Goal: Navigation & Orientation: Find specific page/section

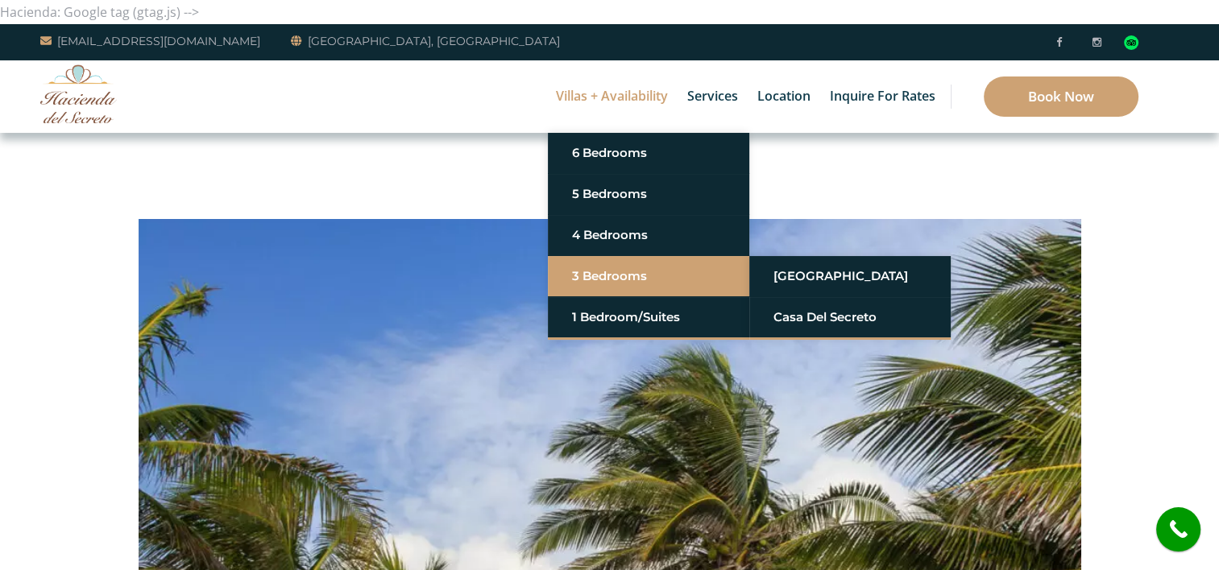
click at [572, 282] on link "3 Bedrooms" at bounding box center [648, 276] width 153 height 29
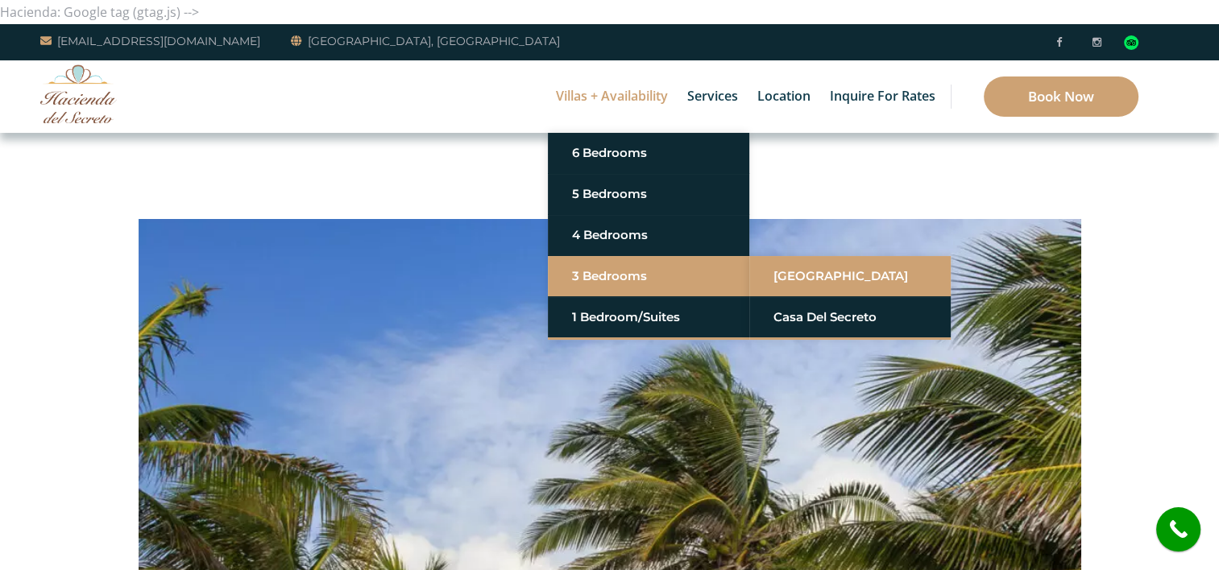
click at [797, 276] on link "[GEOGRAPHIC_DATA]" at bounding box center [849, 276] width 153 height 29
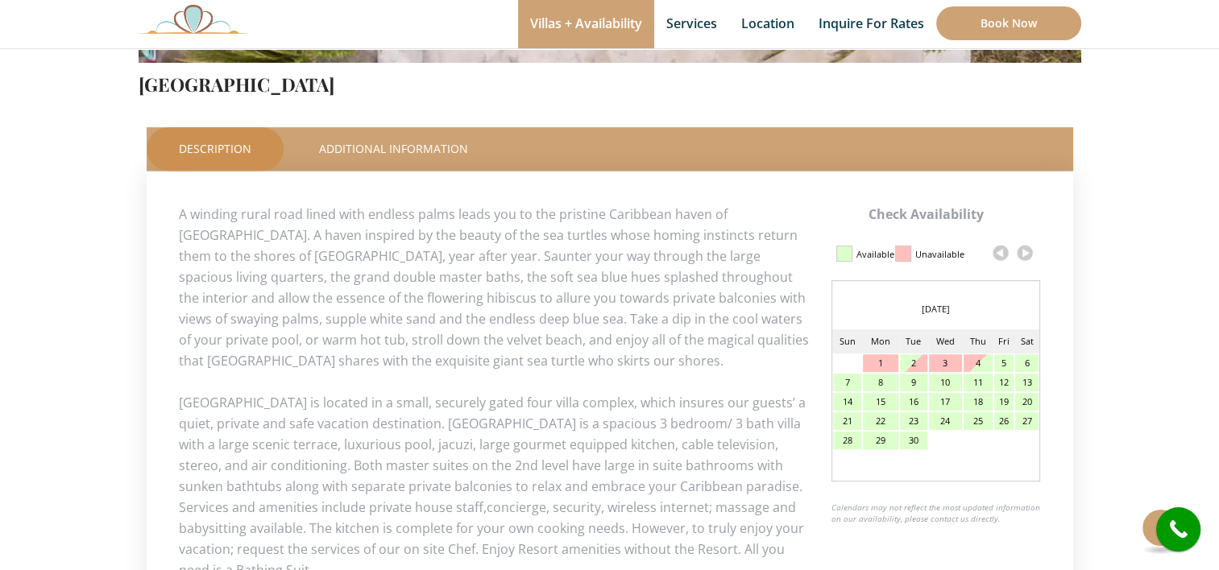
scroll to position [677, 0]
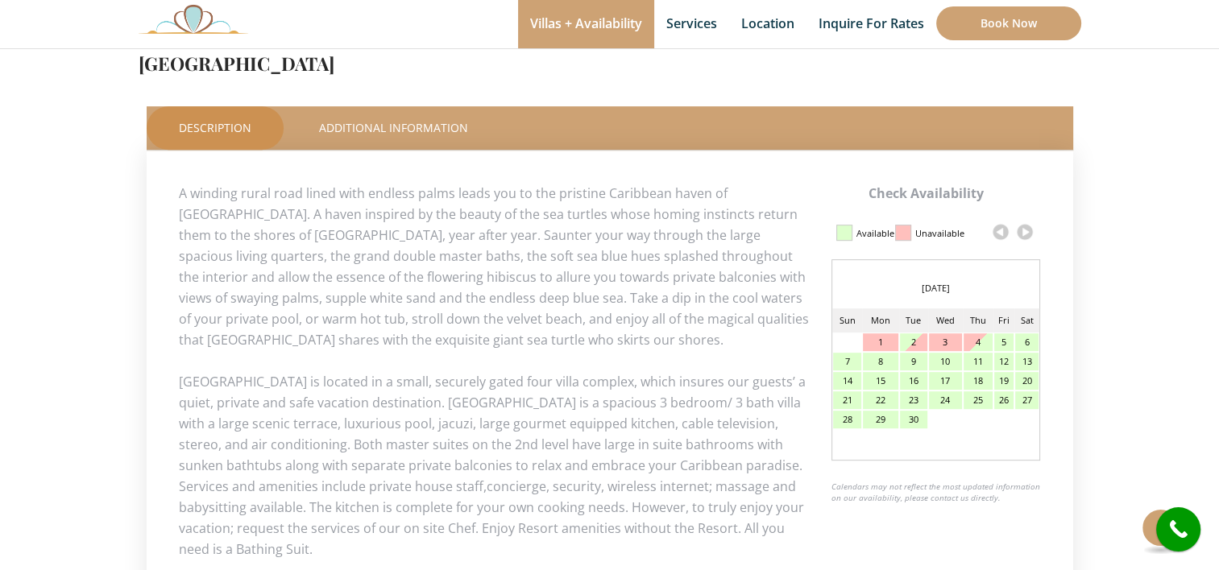
click at [1028, 226] on link at bounding box center [1024, 232] width 24 height 24
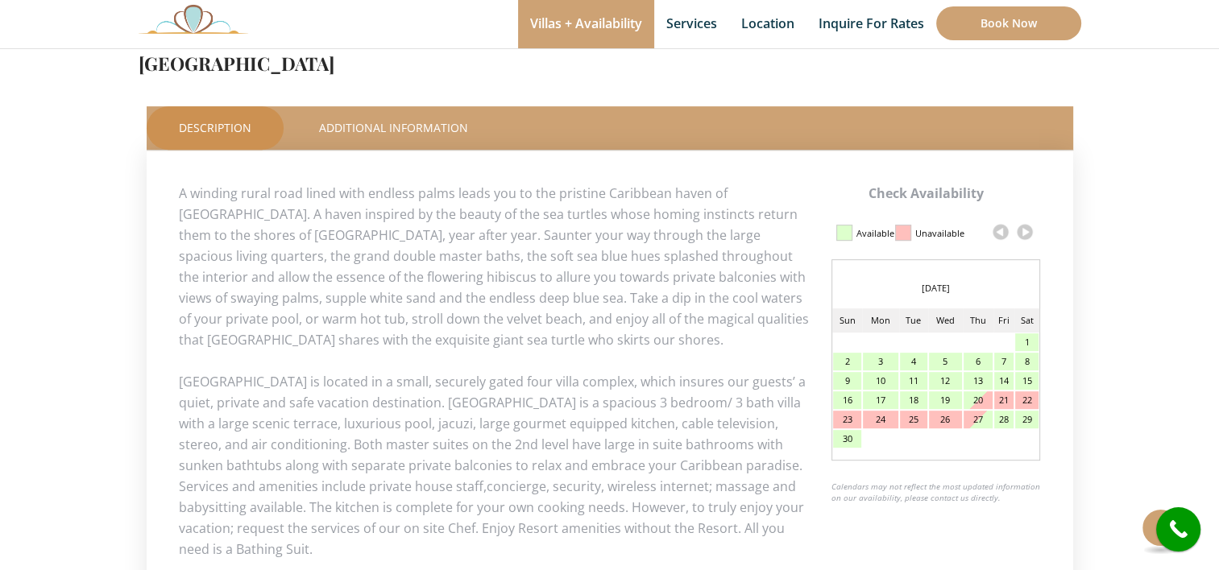
scroll to position [298, 0]
